Goal: Information Seeking & Learning: Check status

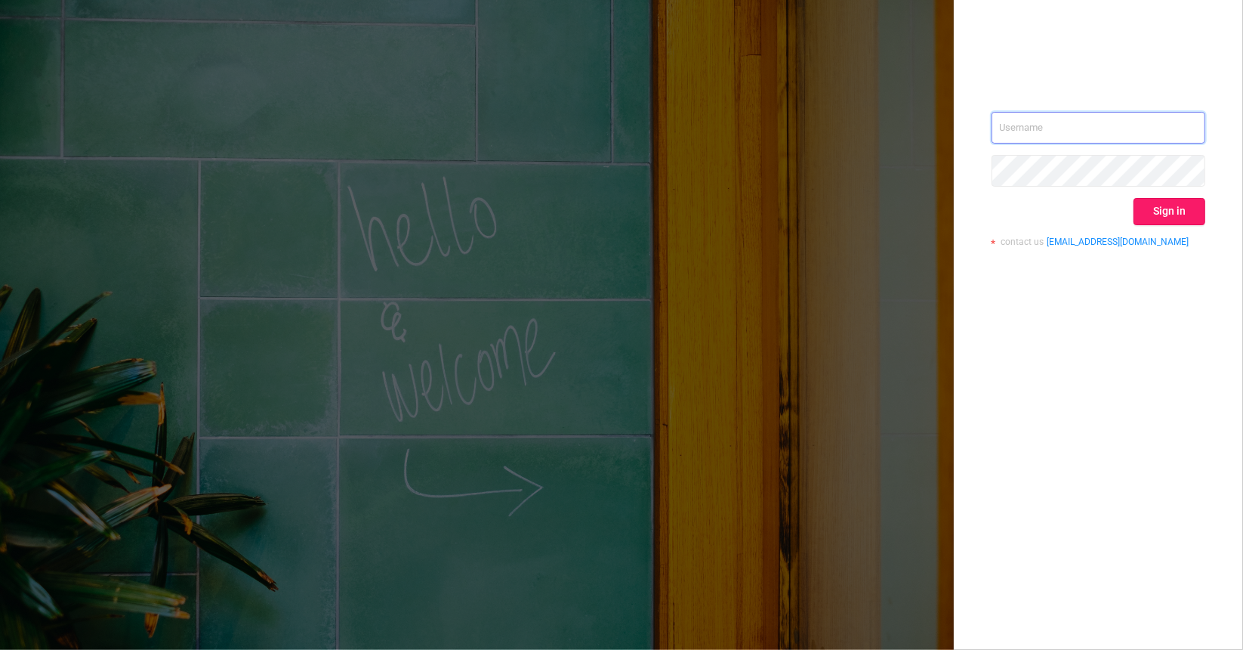
type input "[EMAIL_ADDRESS][DOMAIN_NAME]"
click at [1171, 215] on button "Sign in" at bounding box center [1170, 211] width 72 height 27
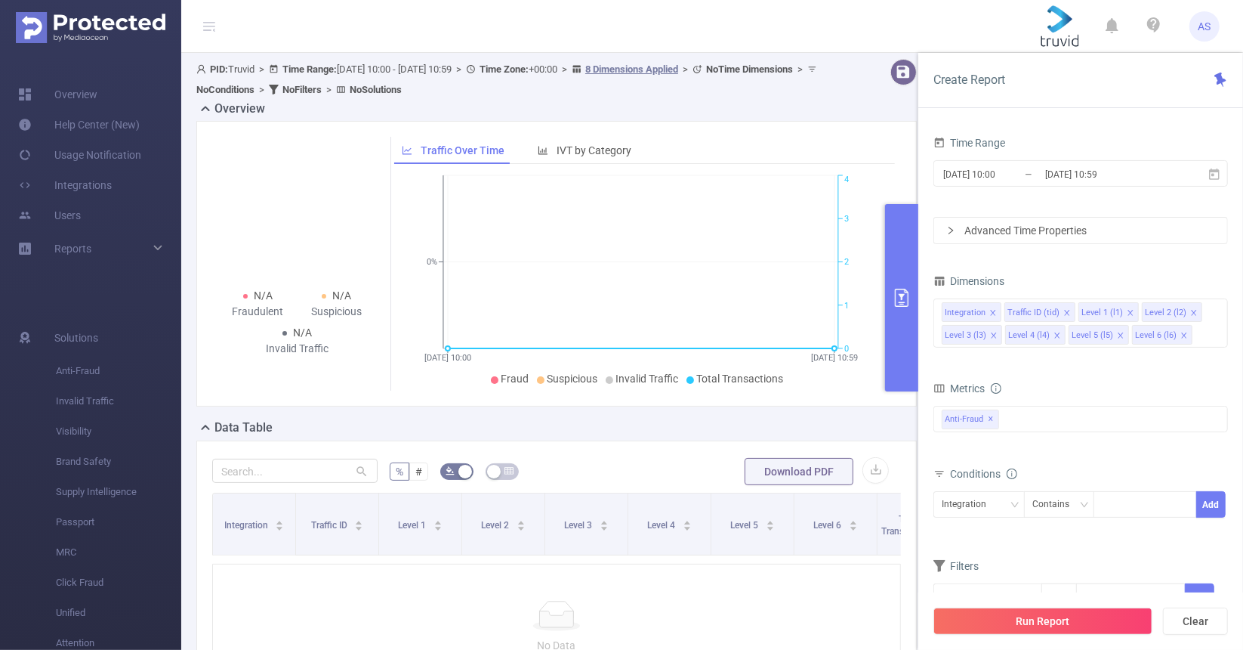
click at [1202, 22] on span "AS" at bounding box center [1205, 26] width 13 height 30
click at [64, 220] on link "Users" at bounding box center [49, 215] width 63 height 30
click at [1205, 22] on span "AS" at bounding box center [1205, 26] width 13 height 30
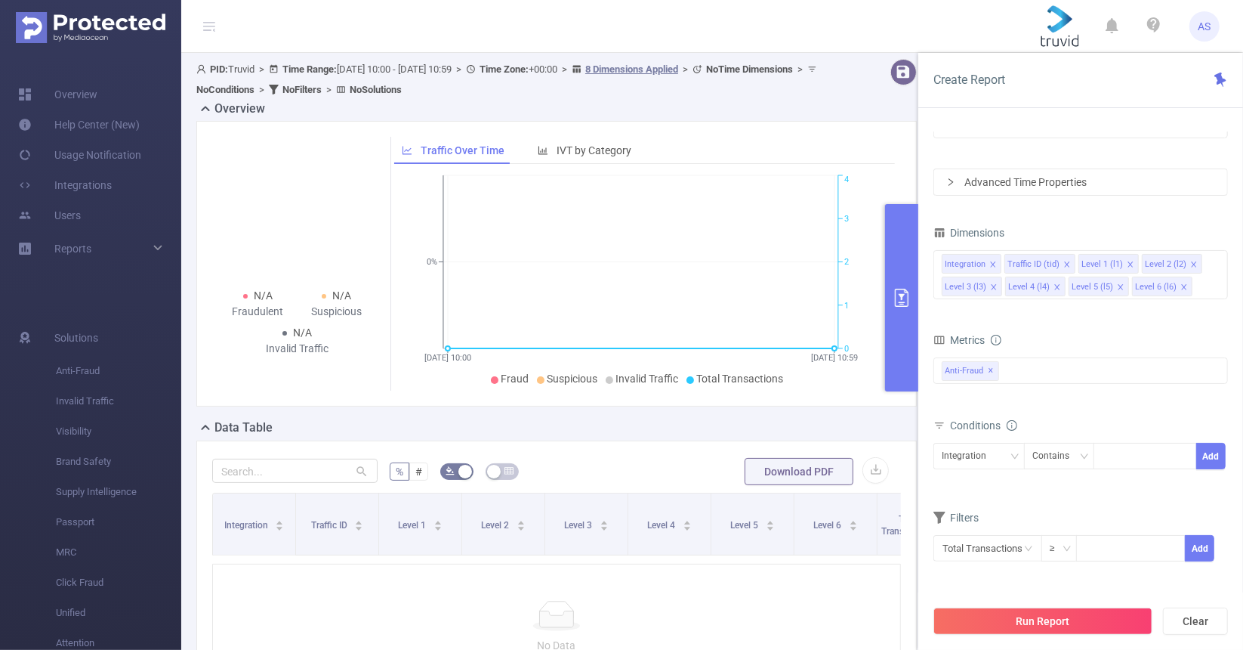
click at [902, 248] on button "primary" at bounding box center [901, 297] width 33 height 187
click at [820, 409] on div "N/A Fraudulent N/A Suspicious N/A Invalid Traffic Traffic Over Time IVT by Cate…" at bounding box center [556, 270] width 733 height 298
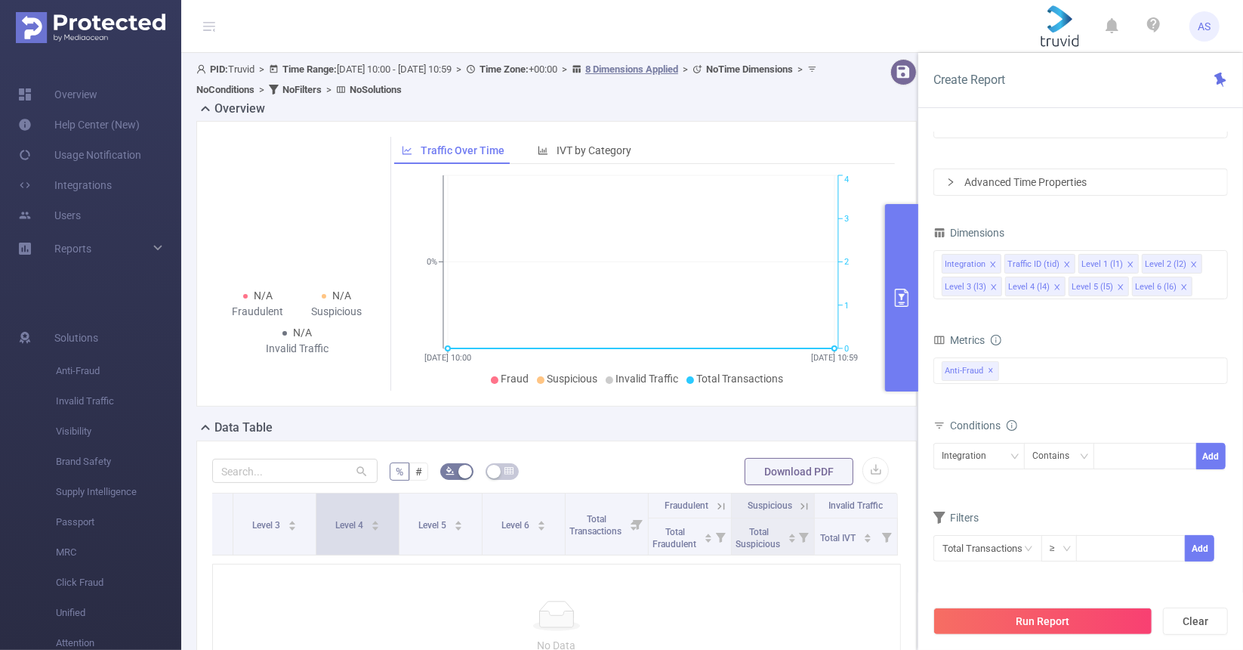
scroll to position [0, 239]
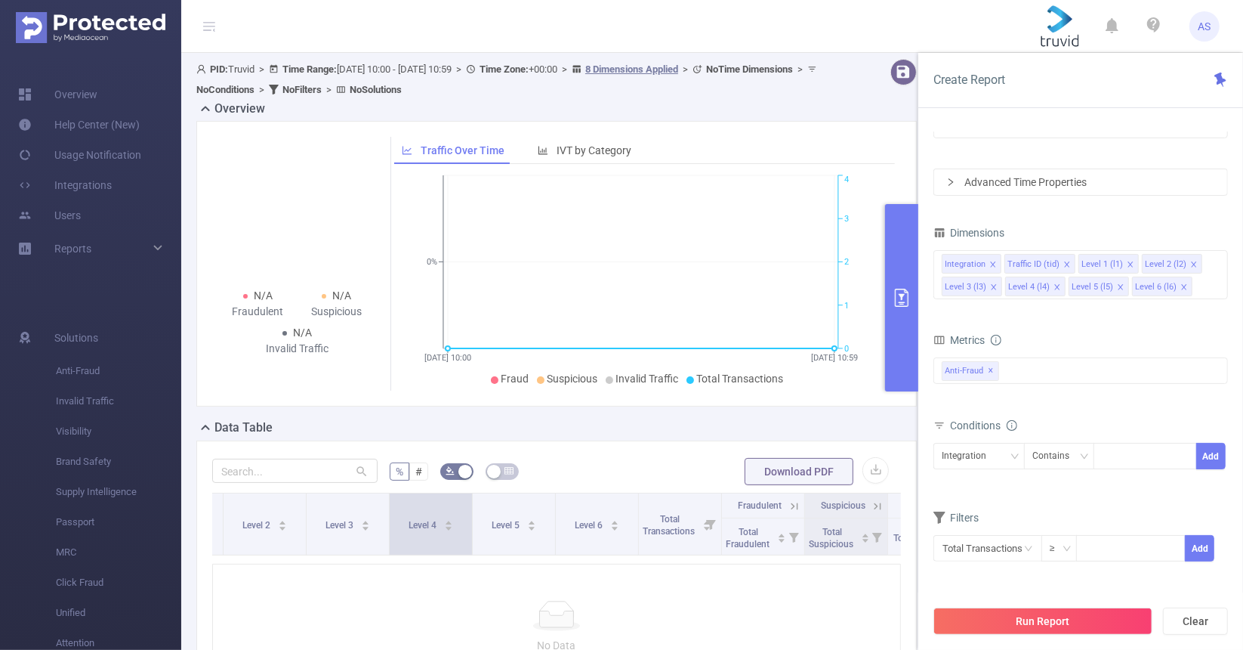
click at [386, 501] on span at bounding box center [389, 523] width 8 height 61
click at [267, 575] on div "No Data" at bounding box center [556, 626] width 689 height 127
drag, startPoint x: 267, startPoint y: 575, endPoint x: 261, endPoint y: 560, distance: 15.9
click at [261, 560] on div "Integration Traffic ID Level 1 Level 2 Level 3 Level 4 Level 5 Level 6 Total Tr…" at bounding box center [556, 591] width 689 height 198
click at [261, 560] on div "Integration Traffic ID Level 1 Level 2 Level 3 Level 4 Level 5 Level 6 Total Tr…" at bounding box center [556, 528] width 689 height 72
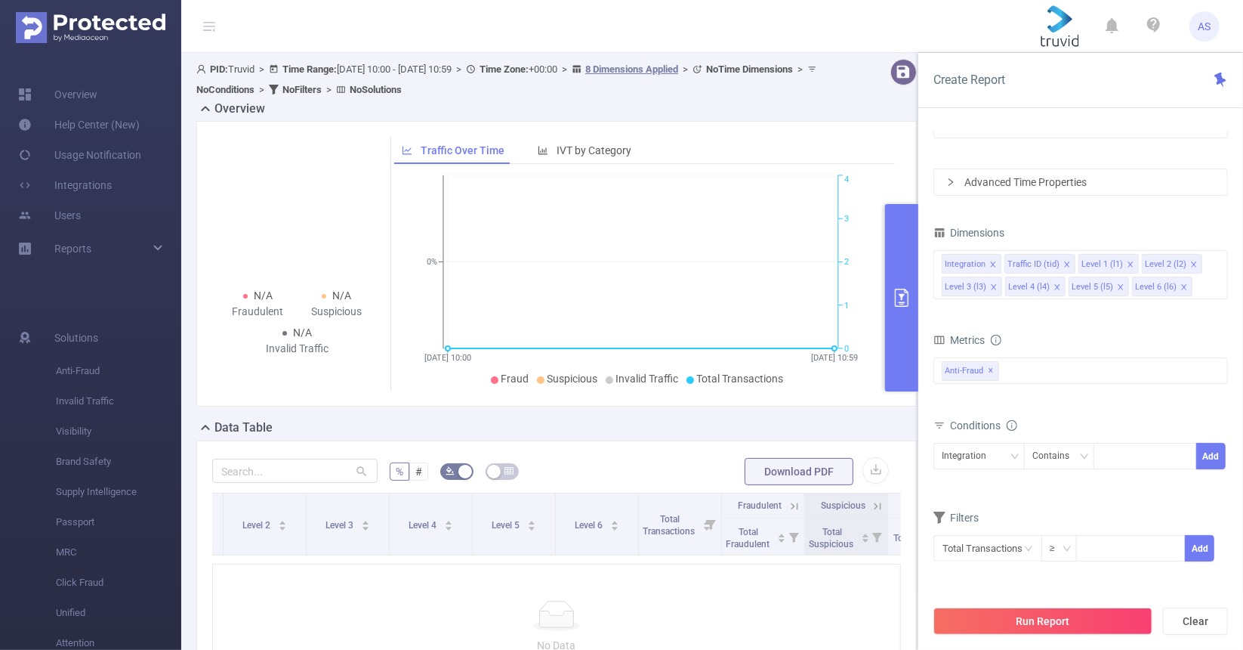
click at [259, 564] on div "Integration Traffic ID Level 1 Level 2 Level 3 Level 4 Level 5 Level 6 Total Tr…" at bounding box center [556, 528] width 689 height 72
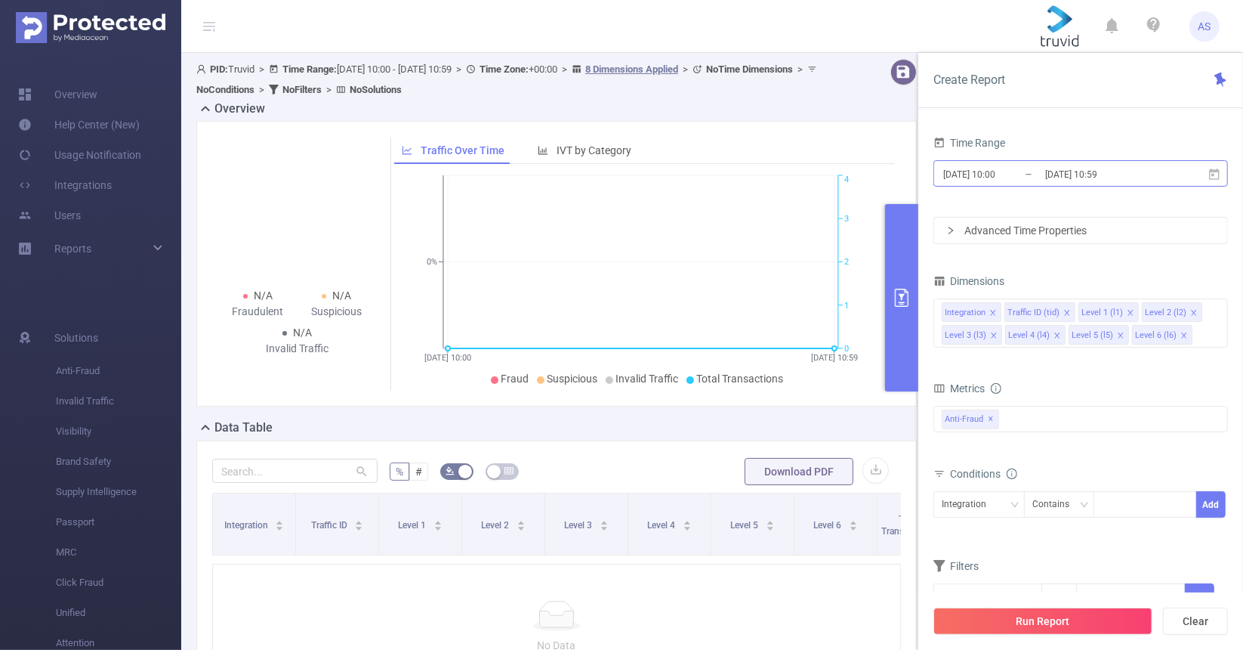
click at [1119, 169] on input "[DATE] 10:59" at bounding box center [1105, 174] width 122 height 20
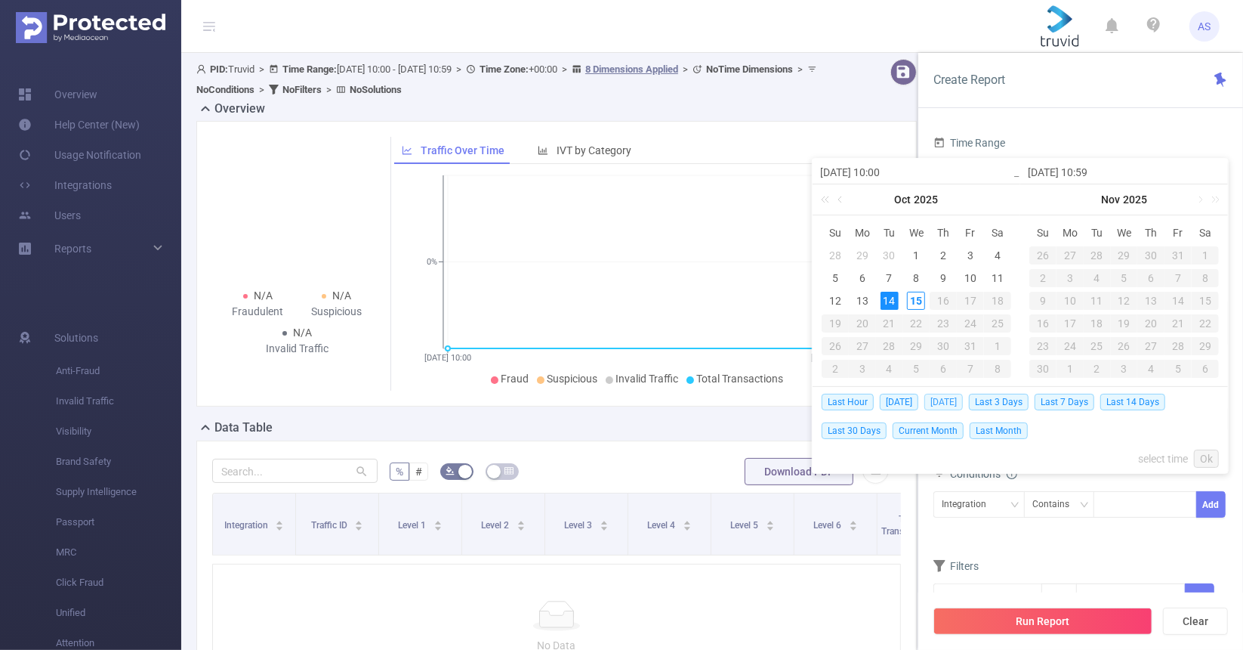
click at [949, 398] on span "Yesterday" at bounding box center [943, 402] width 39 height 17
type input "2025-10-14 00:00"
type input "2025-10-14 23:59"
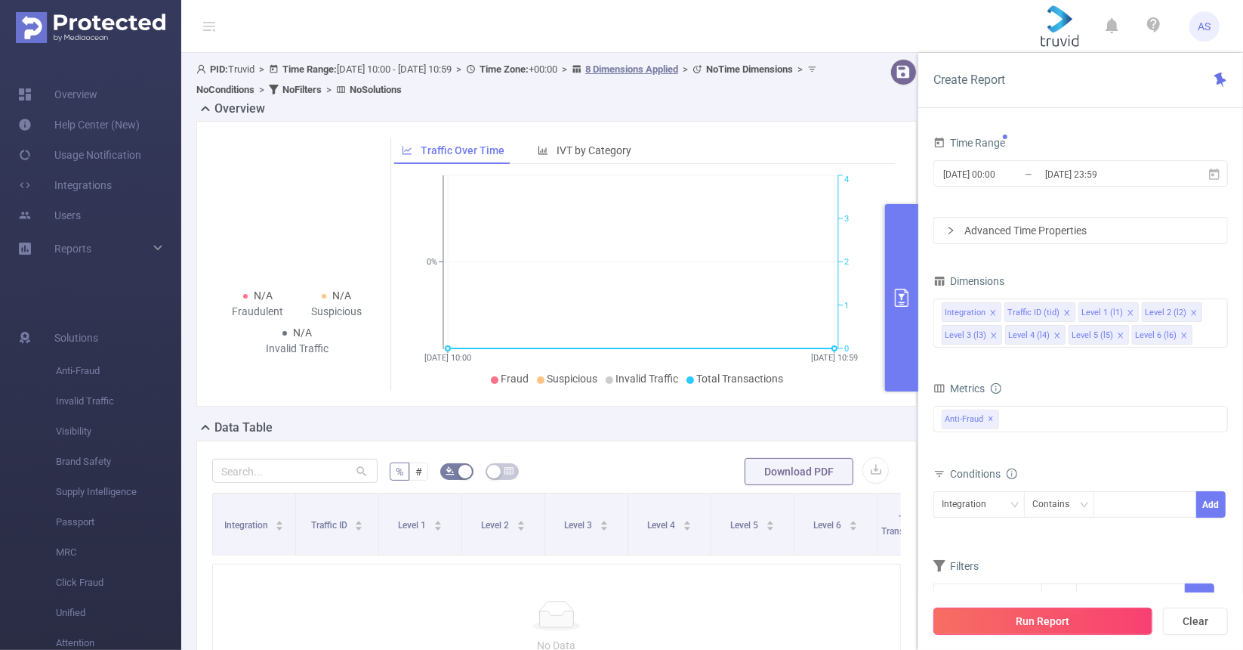
click at [1051, 616] on button "Run Report" at bounding box center [1043, 620] width 219 height 27
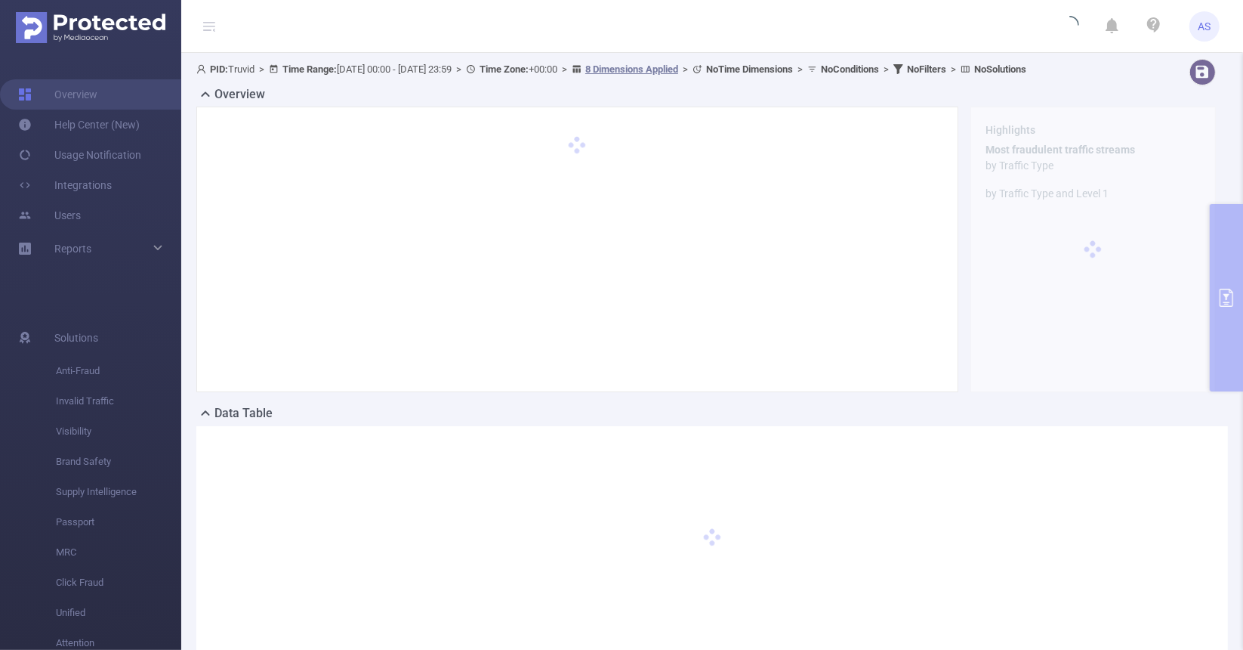
scroll to position [89, 0]
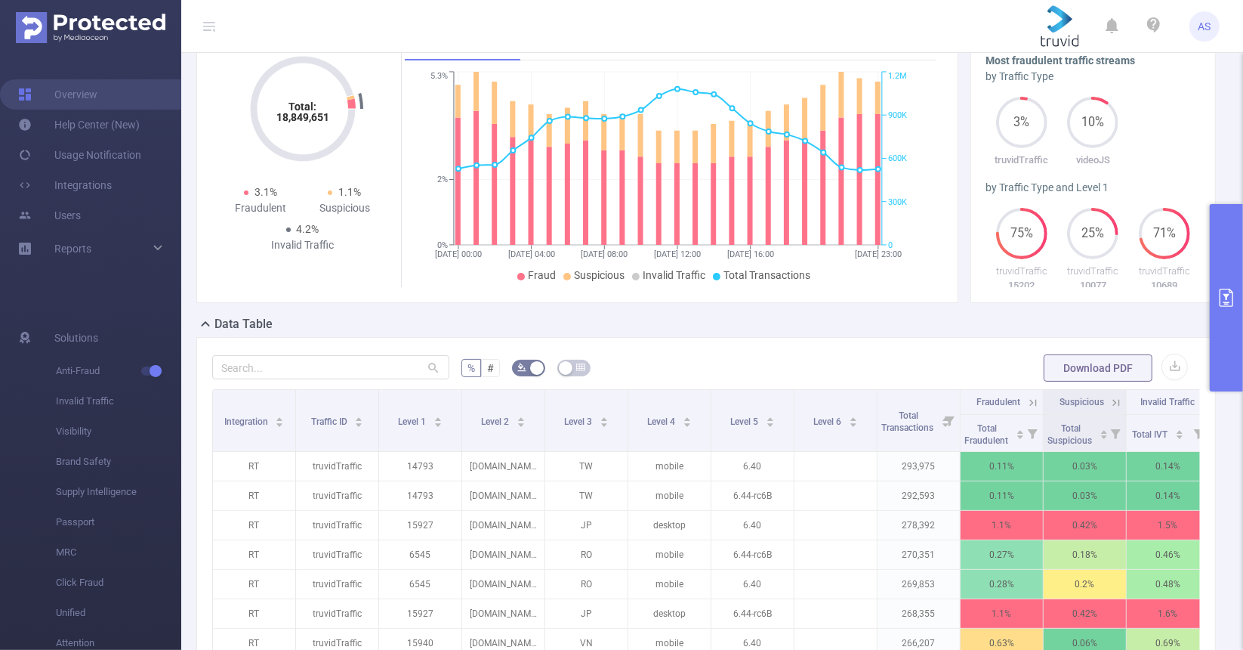
click at [1227, 299] on icon "primary" at bounding box center [1227, 298] width 14 height 18
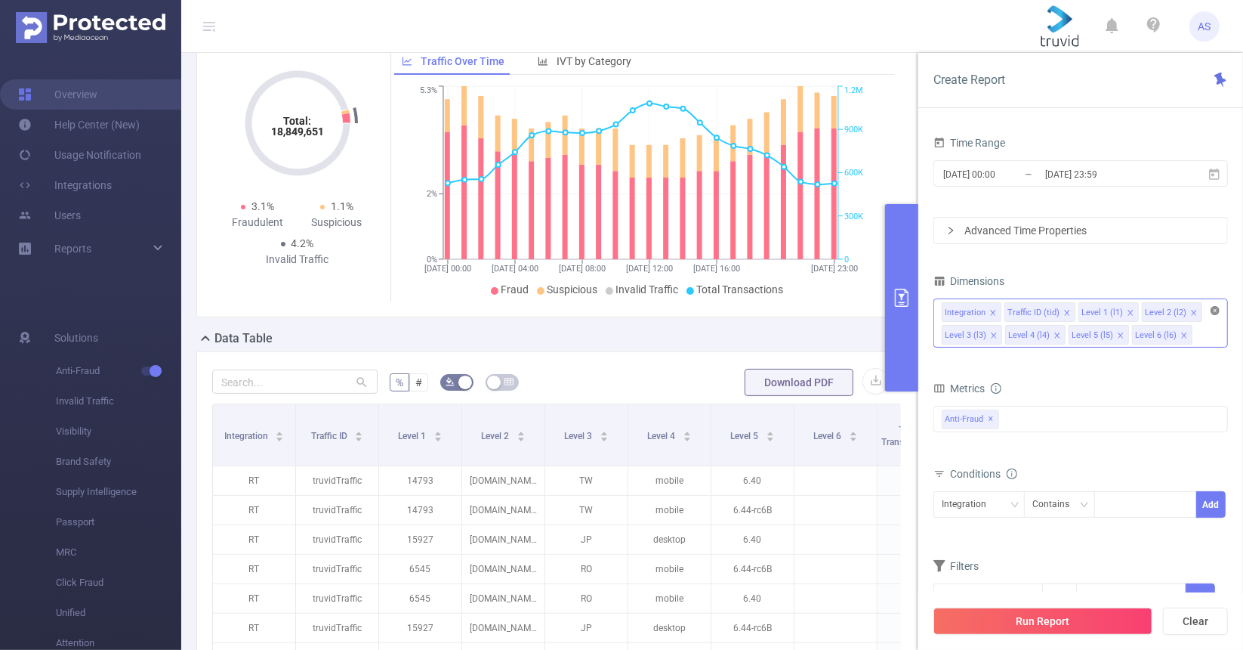
click at [1215, 311] on icon "icon: close-circle" at bounding box center [1215, 310] width 9 height 9
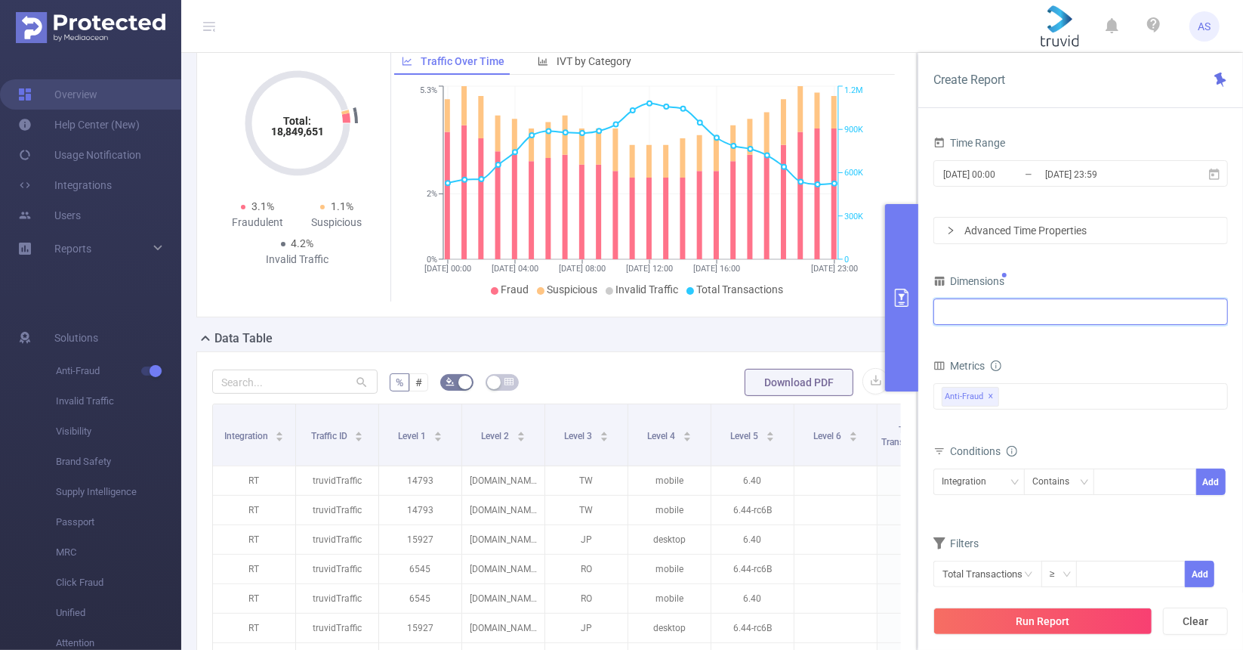
click at [1103, 319] on div at bounding box center [1081, 311] width 278 height 25
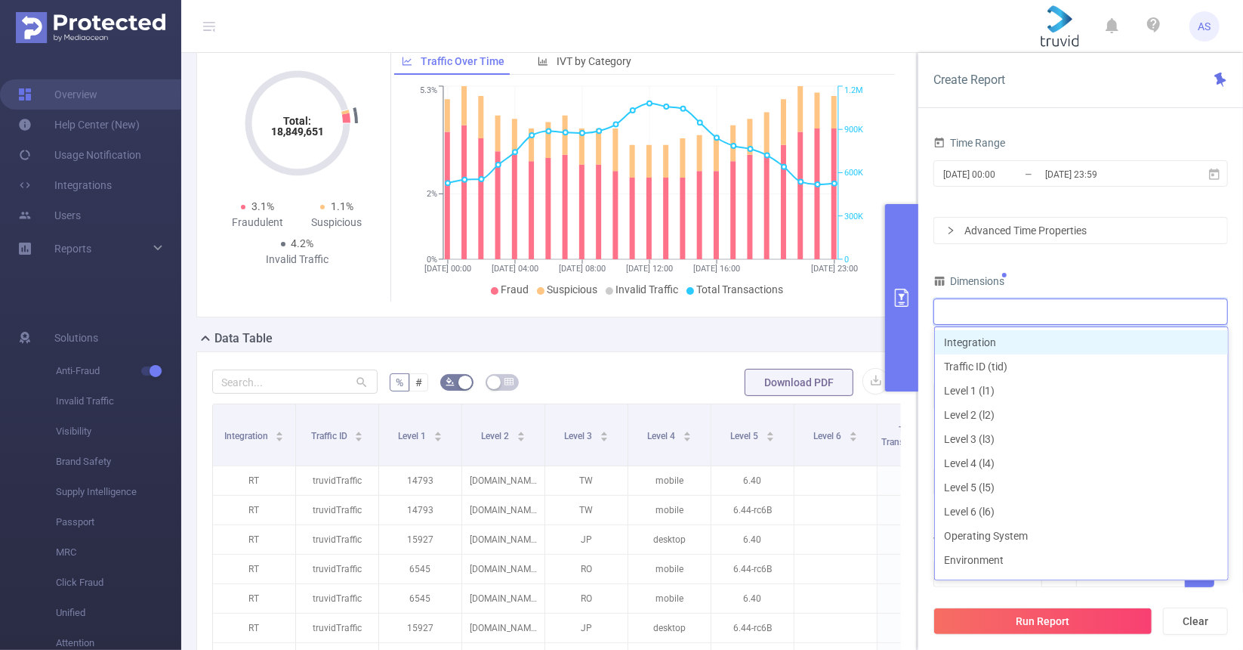
type input "2"
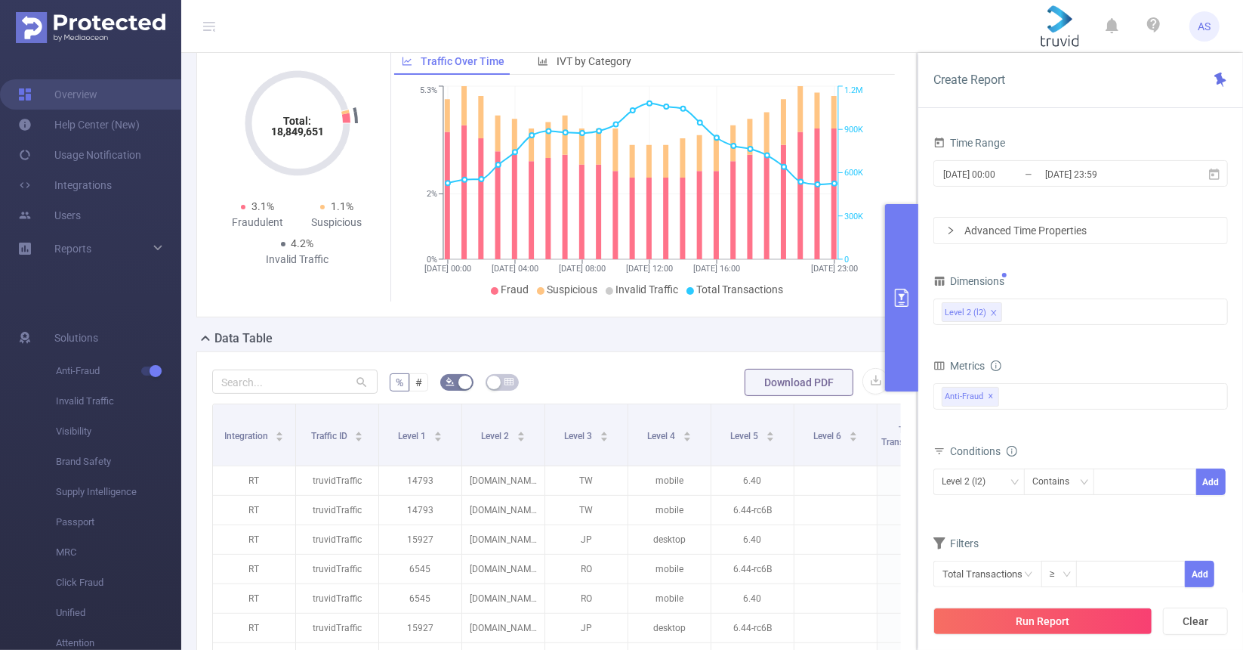
click at [808, 334] on div "Data Table" at bounding box center [562, 339] width 733 height 21
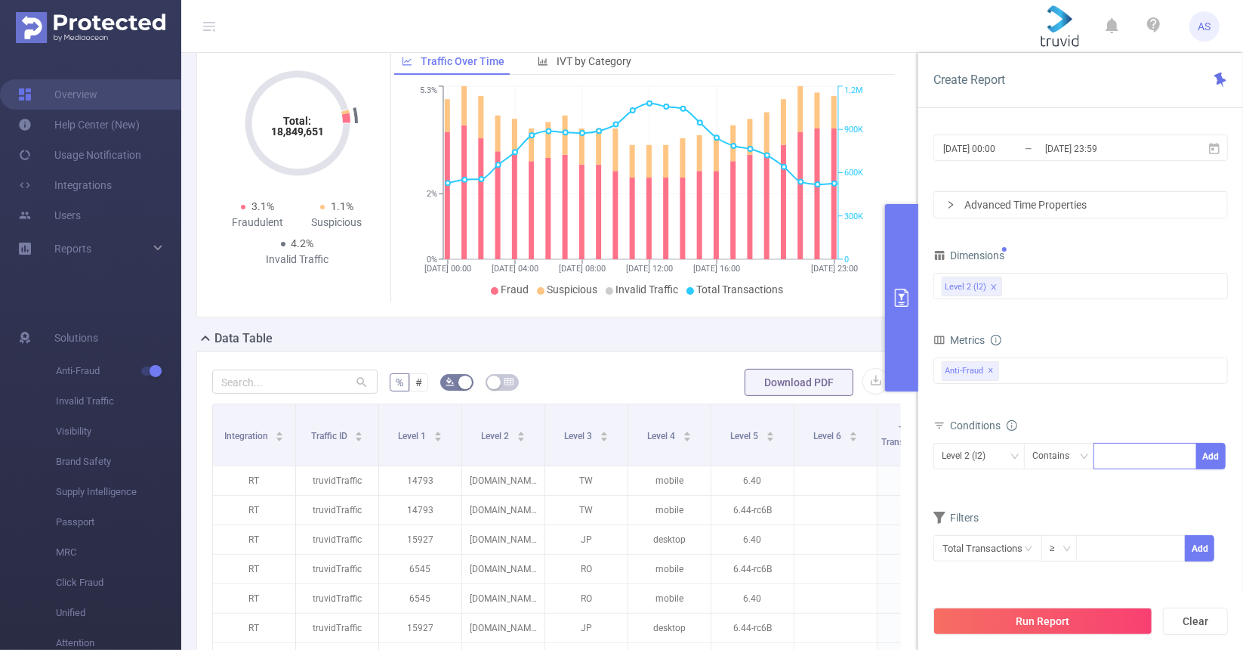
click at [1122, 458] on div at bounding box center [1145, 455] width 87 height 25
click at [1050, 495] on form "Dimensions Level 2 (l2) Metrics Total General IVT Data Centers Disclosed Bots K…" at bounding box center [1081, 413] width 295 height 336
click at [1126, 553] on input at bounding box center [1130, 547] width 107 height 23
type input "10,000"
click at [1193, 549] on button "Add" at bounding box center [1199, 548] width 29 height 26
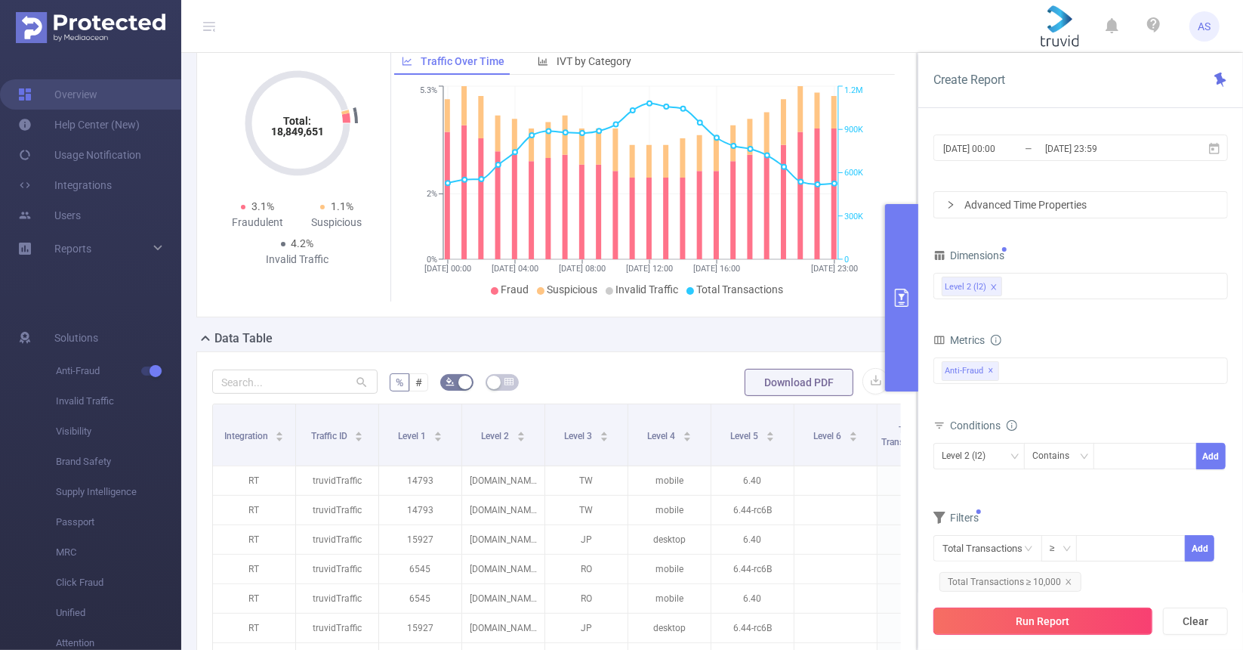
click at [1023, 625] on button "Run Report" at bounding box center [1043, 620] width 219 height 27
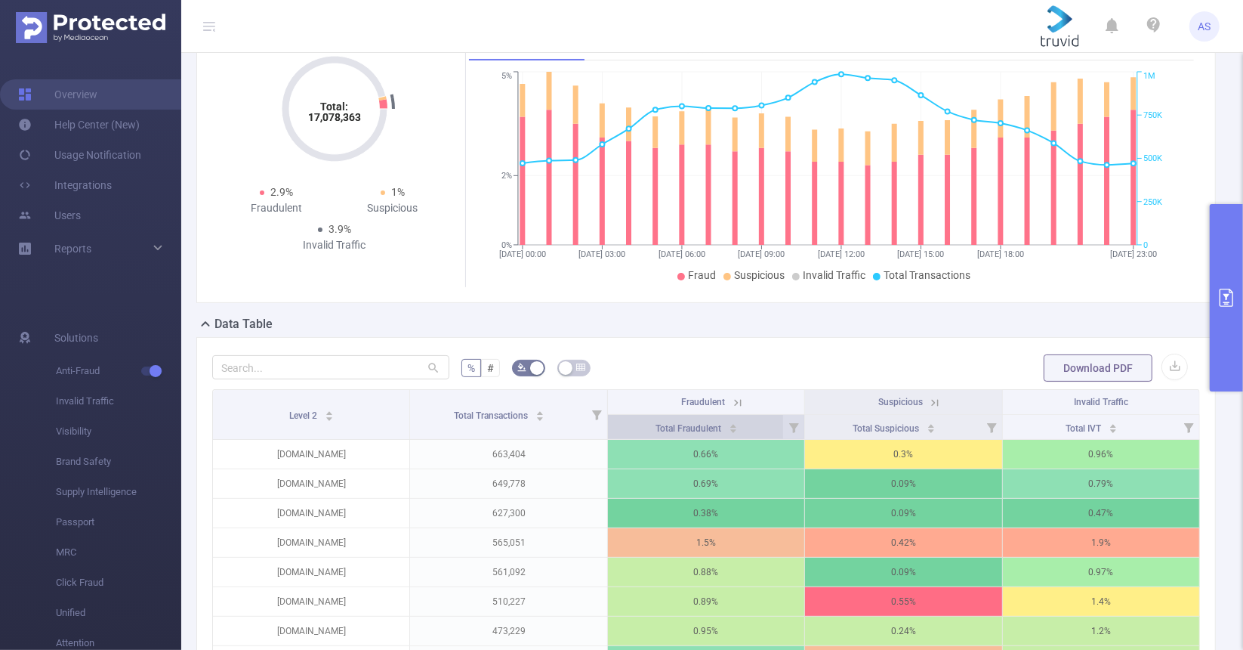
click at [738, 434] on div "Total Fraudulent" at bounding box center [697, 426] width 82 height 15
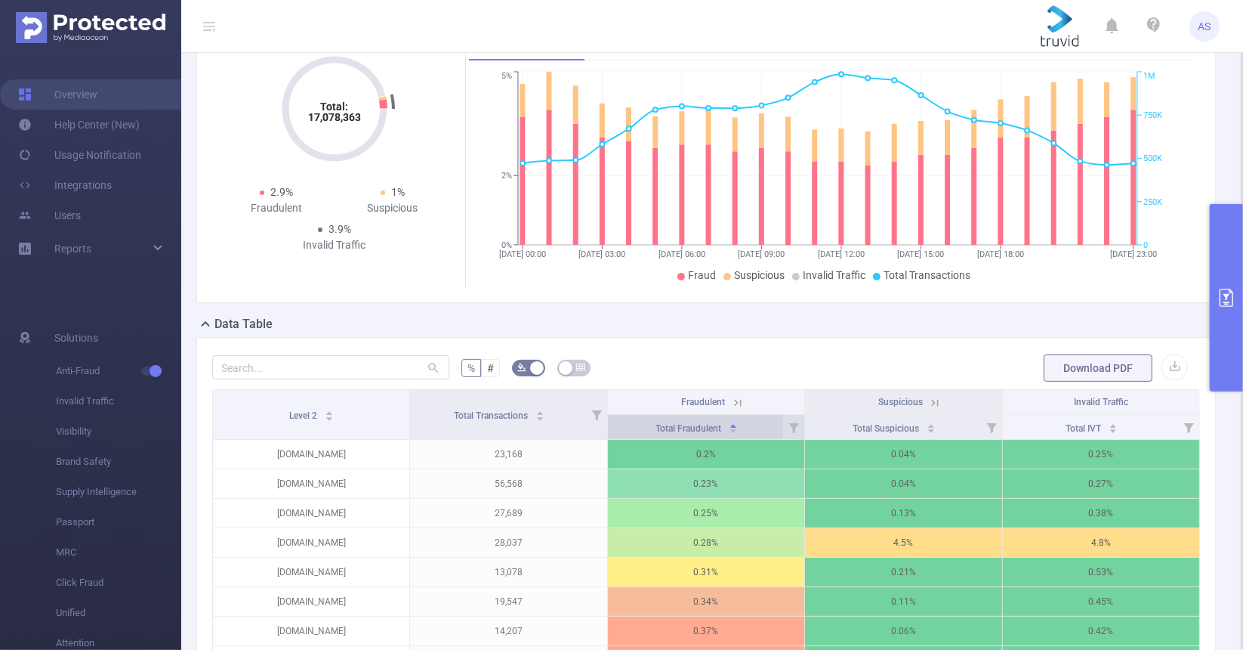
click at [738, 434] on div "Total Fraudulent" at bounding box center [697, 426] width 82 height 15
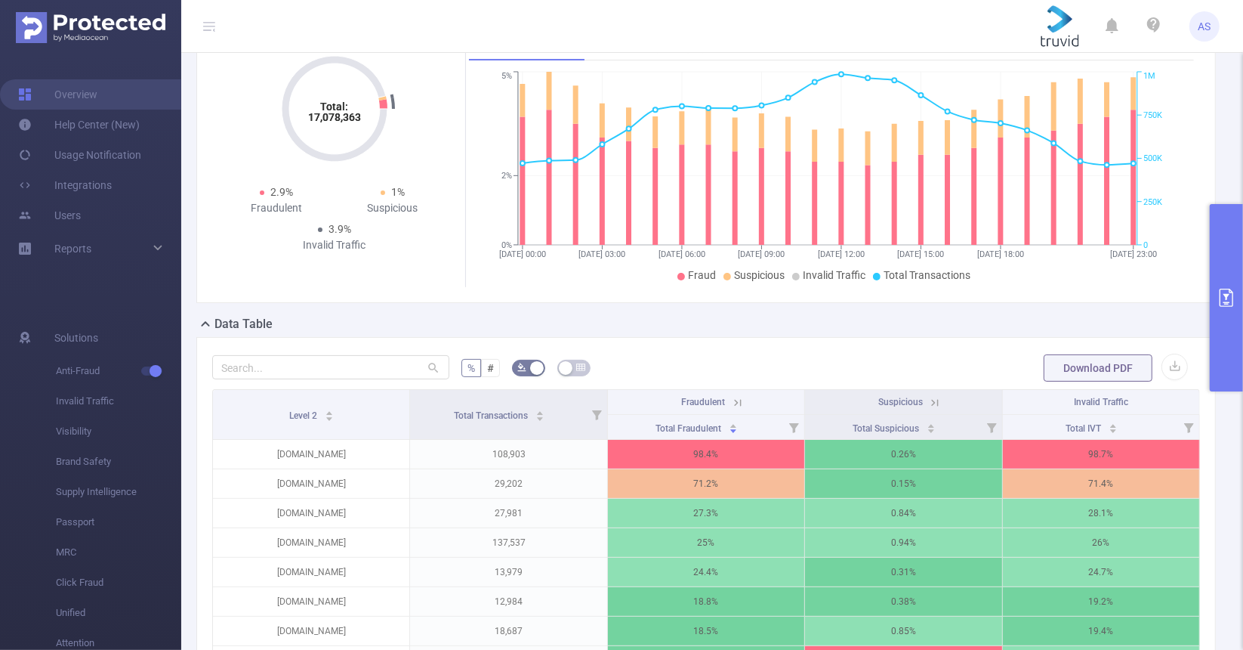
click at [731, 409] on icon at bounding box center [738, 403] width 14 height 14
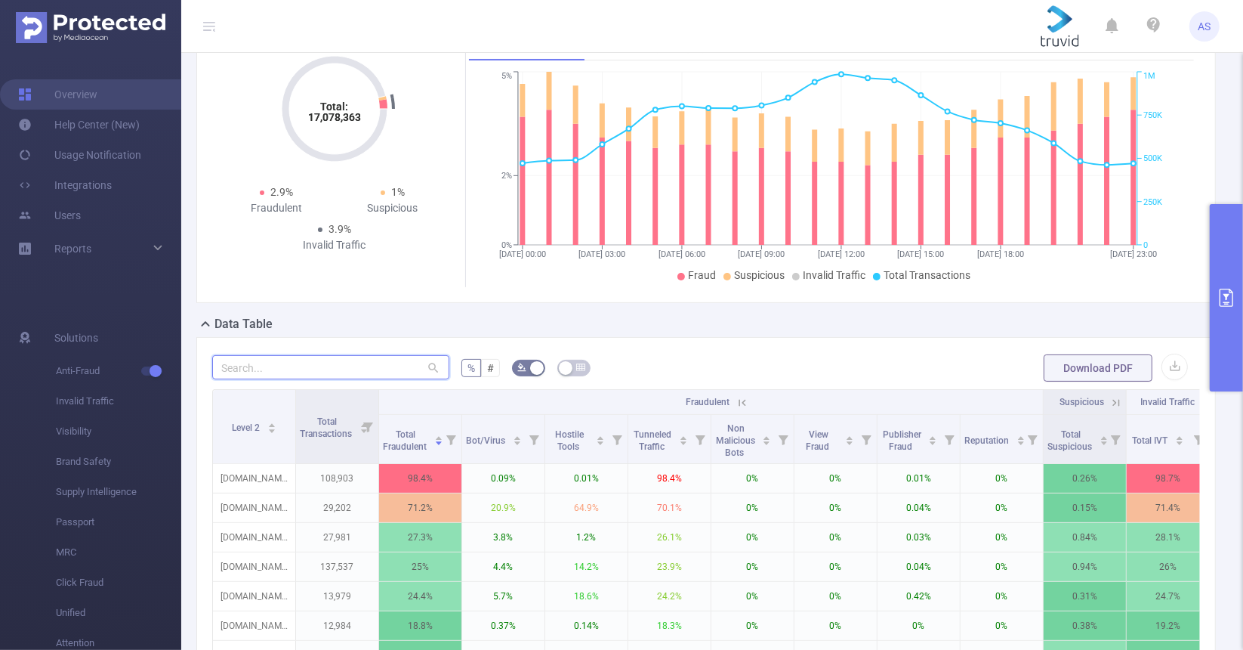
click at [297, 379] on input "text" at bounding box center [330, 367] width 237 height 24
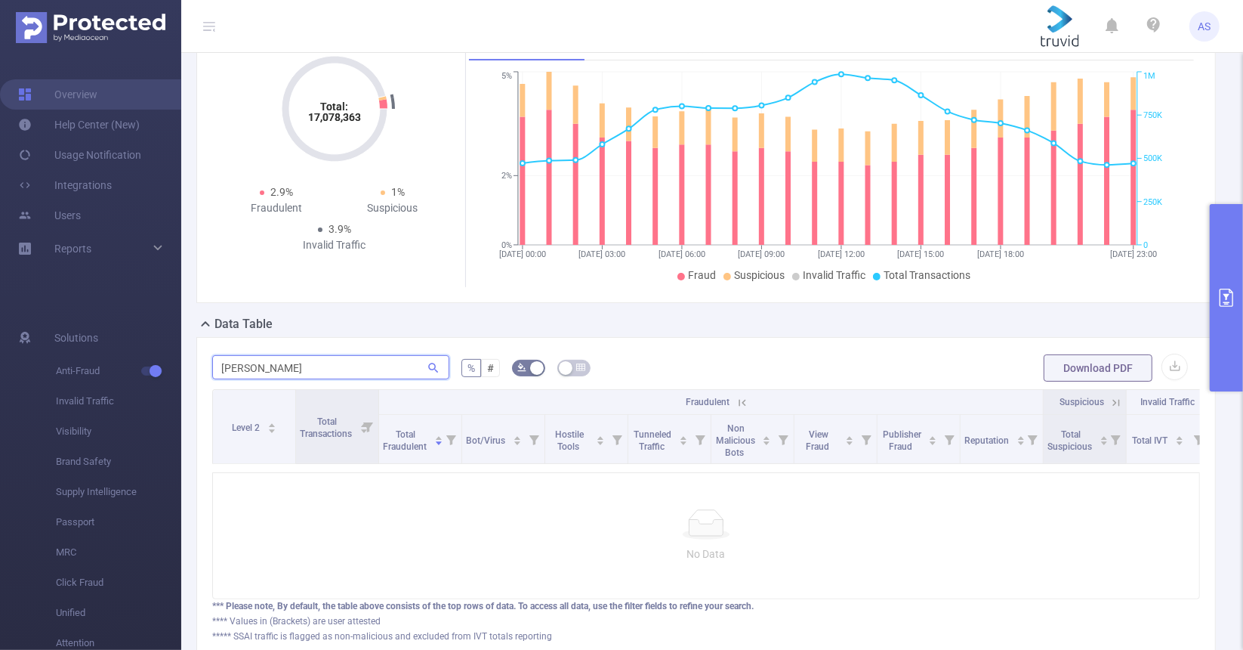
type input "lance"
click at [230, 379] on input "lance" at bounding box center [330, 367] width 237 height 24
